Goal: Find specific page/section: Find specific page/section

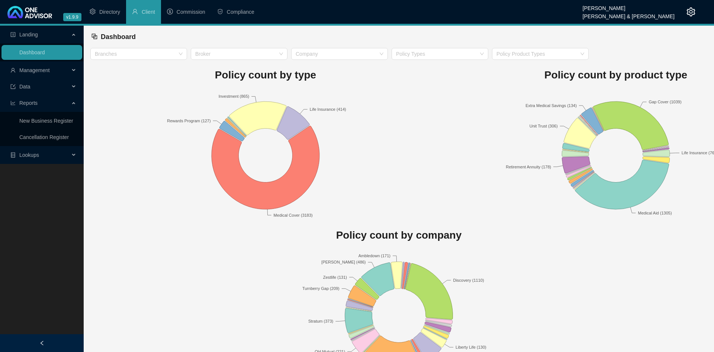
click at [30, 71] on span "Management" at bounding box center [34, 70] width 31 height 6
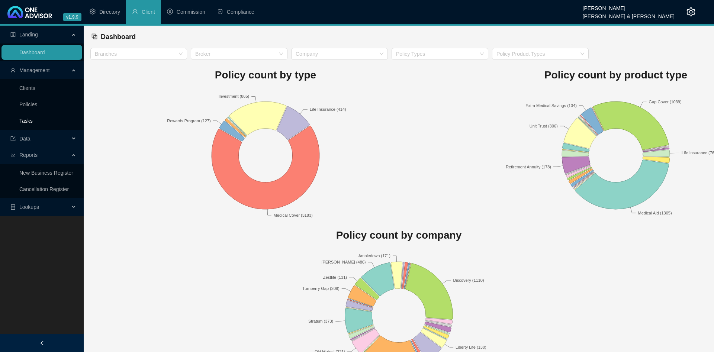
click at [33, 122] on link "Tasks" at bounding box center [25, 121] width 13 height 6
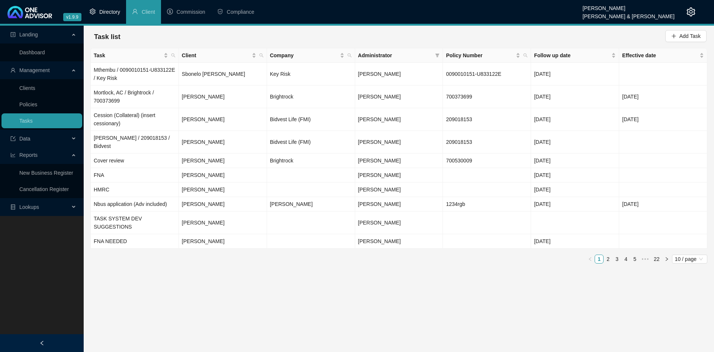
click at [102, 10] on span "Directory" at bounding box center [109, 12] width 21 height 6
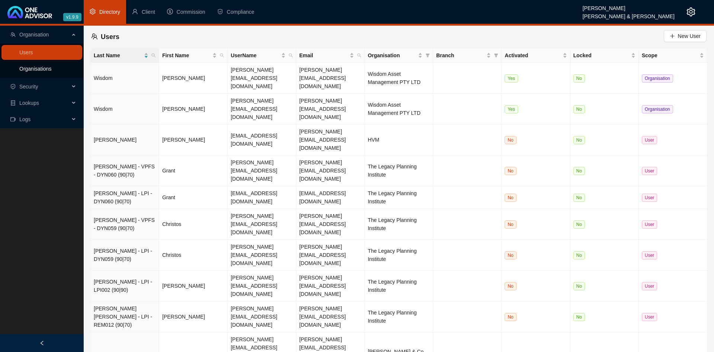
click at [42, 70] on link "Organisations" at bounding box center [35, 69] width 32 height 6
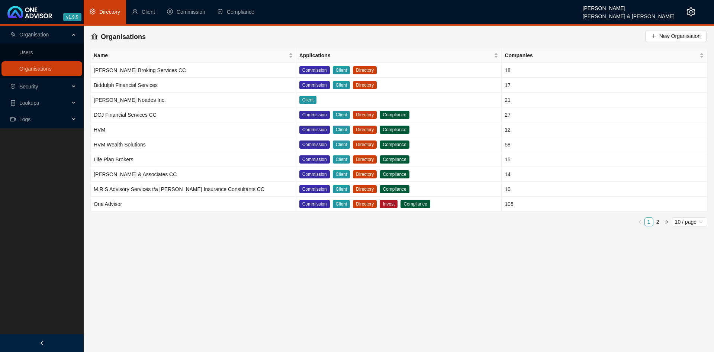
click at [261, 262] on main "Organisation Users Organisations Security Lookups Logs Organisations New Organi…" at bounding box center [357, 189] width 714 height 327
click at [658, 219] on link "2" at bounding box center [658, 222] width 8 height 8
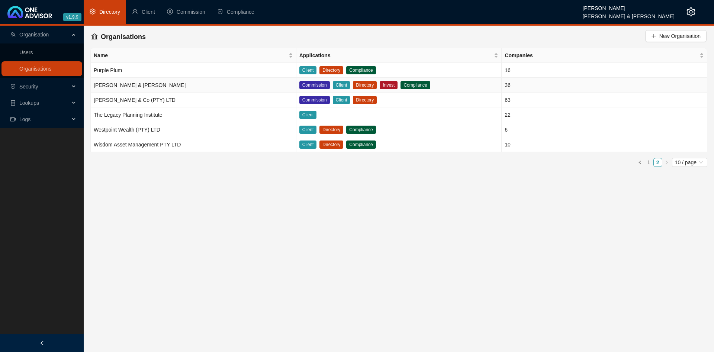
click at [182, 87] on td "[PERSON_NAME] & [PERSON_NAME]" at bounding box center [194, 85] width 206 height 15
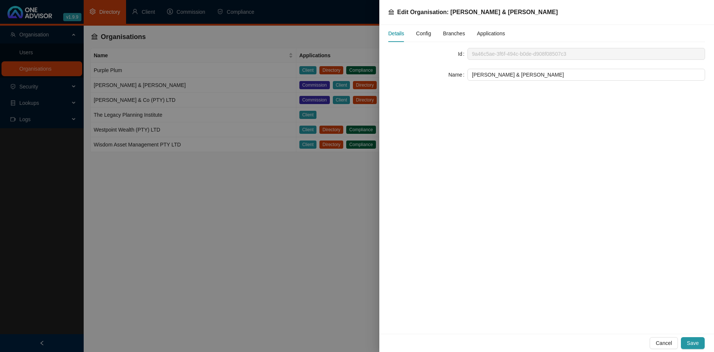
click at [427, 33] on span "Config" at bounding box center [423, 33] width 15 height 5
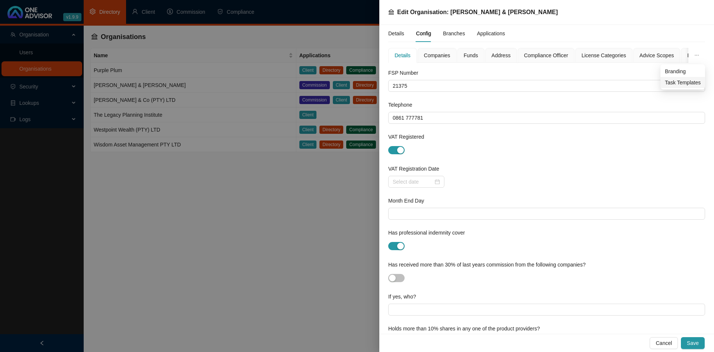
click at [682, 81] on span "Task Templates" at bounding box center [683, 83] width 36 height 8
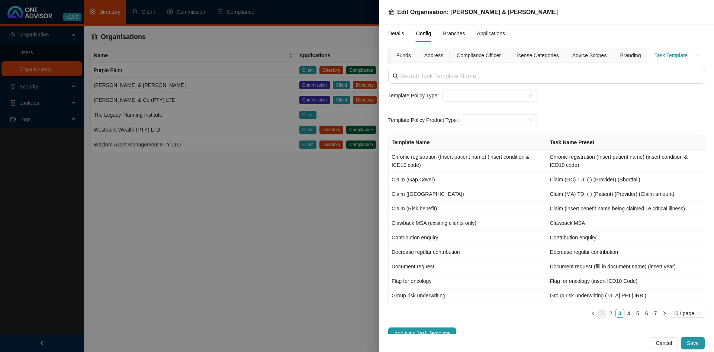
click at [602, 314] on link "1" at bounding box center [602, 314] width 8 height 8
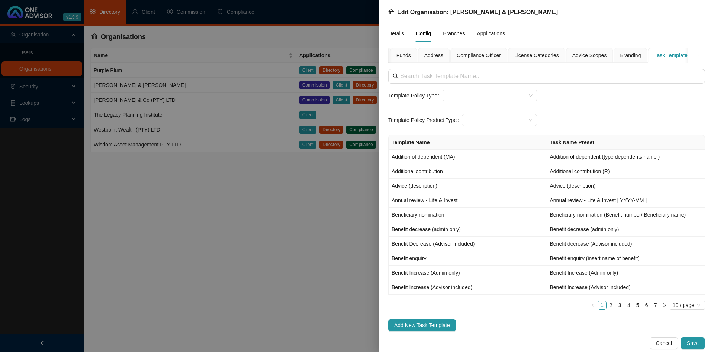
click at [246, 238] on div at bounding box center [357, 176] width 714 height 352
